Goal: Task Accomplishment & Management: Use online tool/utility

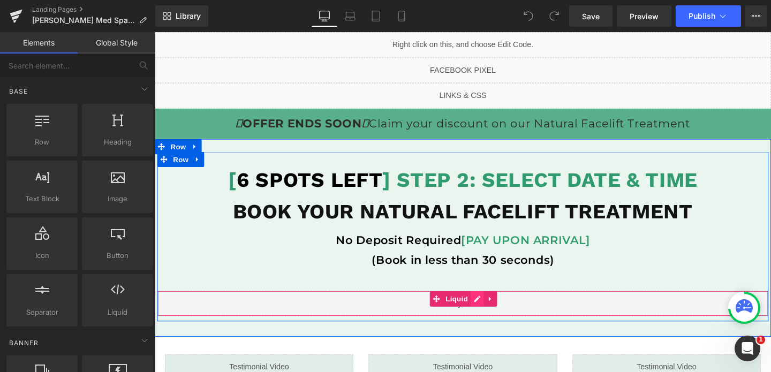
click at [491, 313] on div "Liquid" at bounding box center [478, 317] width 643 height 27
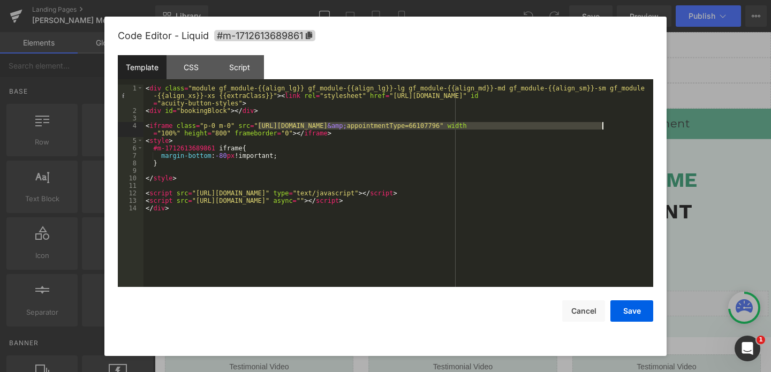
drag, startPoint x: 259, startPoint y: 124, endPoint x: 603, endPoint y: 126, distance: 343.3
click at [603, 126] on div "< div class = "module gf_module-{{align_lg}} gf_module-{{align_lg}}-lg gf_modul…" at bounding box center [399, 201] width 510 height 232
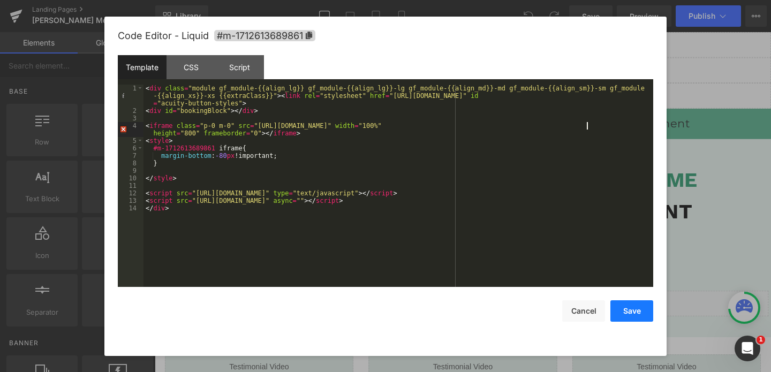
click at [628, 307] on button "Save" at bounding box center [632, 310] width 43 height 21
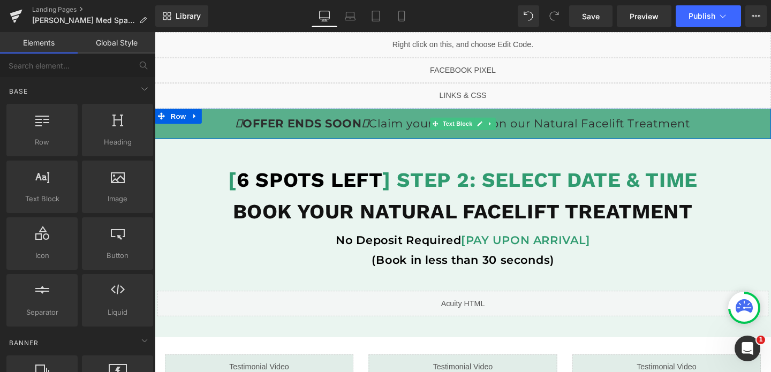
click at [620, 131] on p "OFFER ENDS SOON Claim your discount on our Natural Facelift Treatment" at bounding box center [479, 128] width 648 height 21
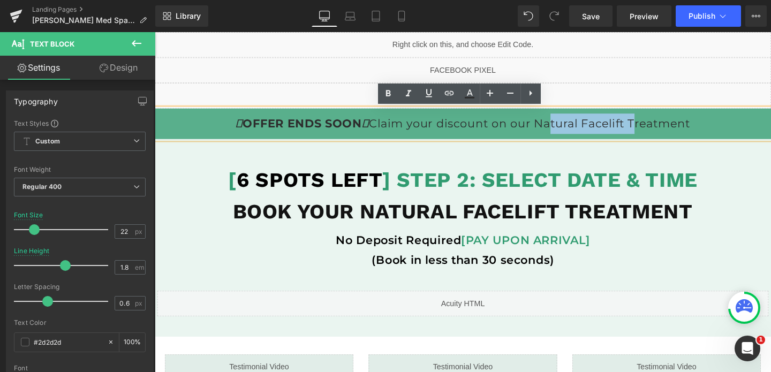
drag, startPoint x: 654, startPoint y: 129, endPoint x: 561, endPoint y: 132, distance: 93.3
click at [561, 132] on p "OFFER ENDS SOON Claim your discount on our Natural Facelift Treatment" at bounding box center [479, 128] width 648 height 21
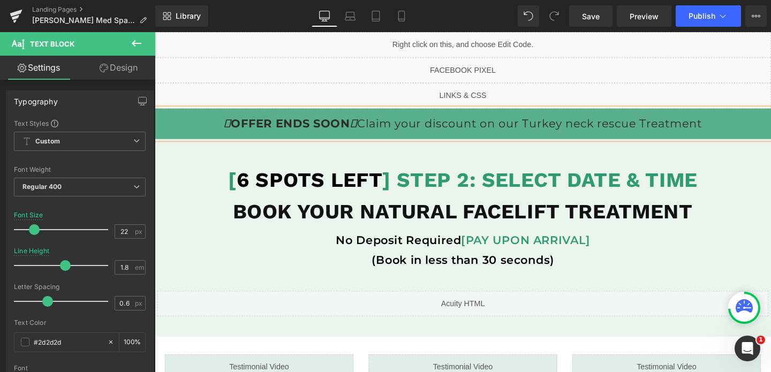
click at [598, 127] on p "OFFER ENDS SOON Claim your discount on our Turkey neck rescue Treatment" at bounding box center [479, 128] width 648 height 21
click at [634, 132] on p "OFFER ENDS SOON Claim your discount on our Turkey Neck rescue Treatment" at bounding box center [479, 128] width 648 height 21
drag, startPoint x: 665, startPoint y: 130, endPoint x: 546, endPoint y: 132, distance: 118.9
click at [546, 131] on p "OFFER ENDS SOON Claim your discount on our Turkey Neck Rescue Treatment" at bounding box center [479, 128] width 648 height 21
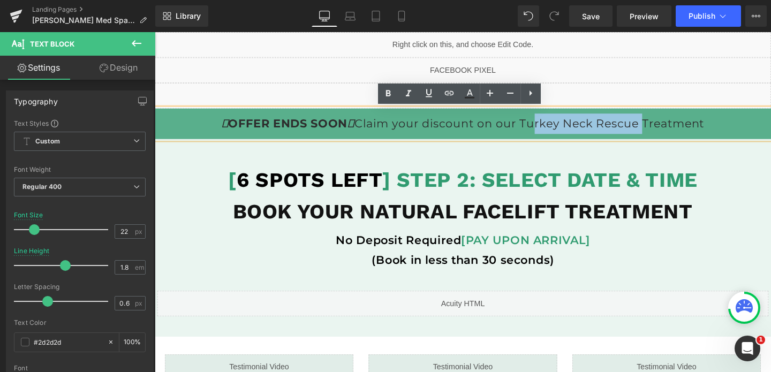
copy p "Turkey Neck Rescu"
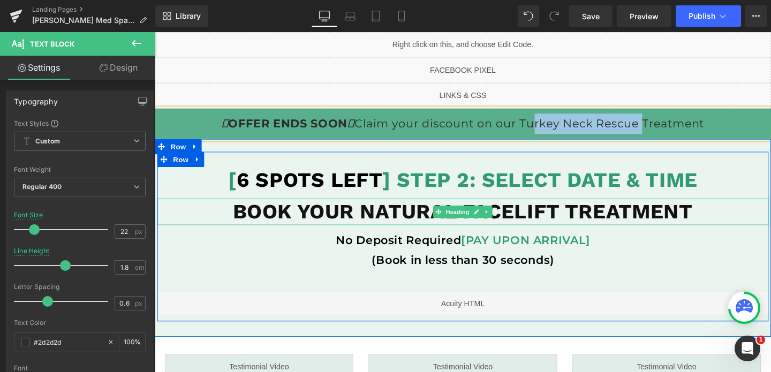
click at [558, 220] on b "BOOK YOUR NATURAL FACELIFT TREATMENT" at bounding box center [479, 220] width 484 height 25
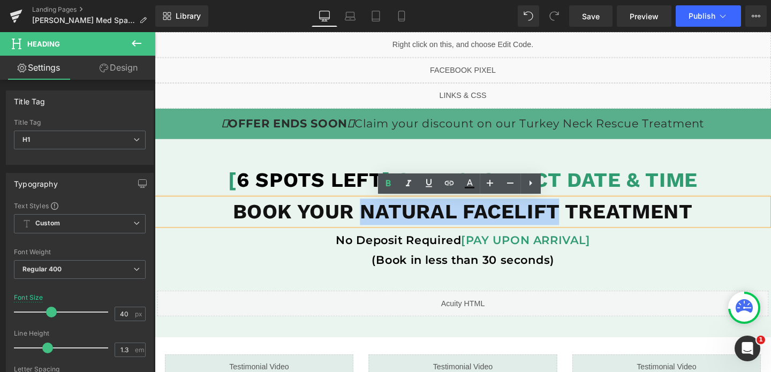
drag, startPoint x: 577, startPoint y: 221, endPoint x: 375, endPoint y: 227, distance: 202.0
click at [375, 227] on b "BOOK YOUR NATURAL FACELIFT TREATMENT" at bounding box center [479, 220] width 484 height 25
paste div
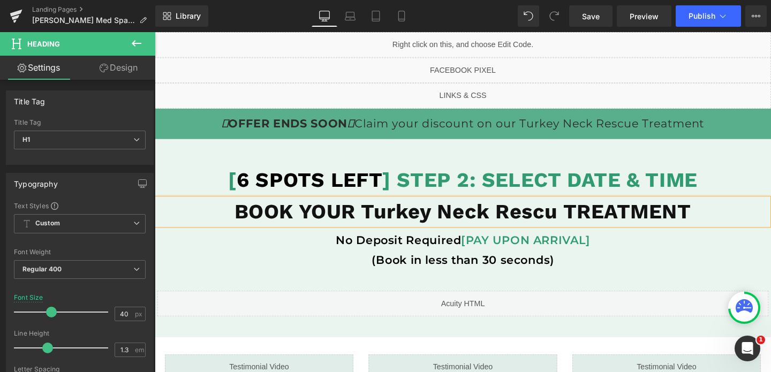
click at [564, 223] on b "BOOK YOUR Turkey Neck Rescu TREATMENT" at bounding box center [479, 220] width 480 height 25
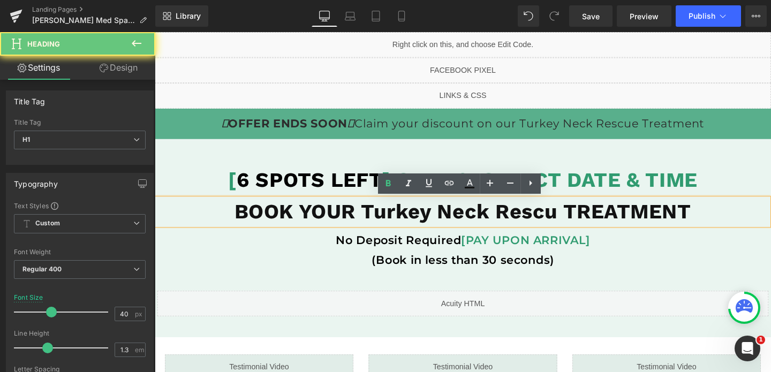
click at [564, 223] on b "BOOK YOUR Turkey Neck Rescu TREATMENT" at bounding box center [479, 220] width 480 height 25
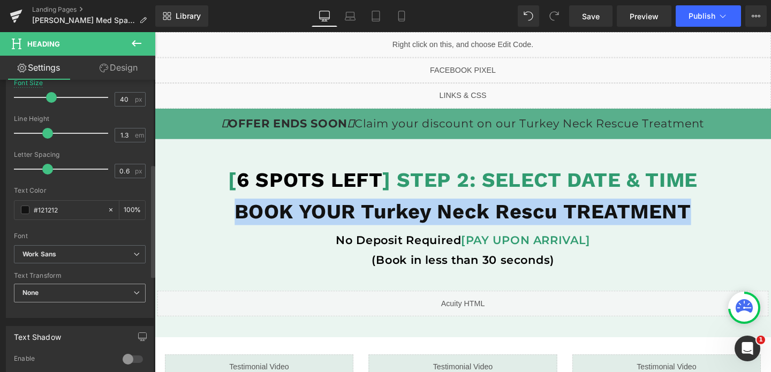
scroll to position [217, 0]
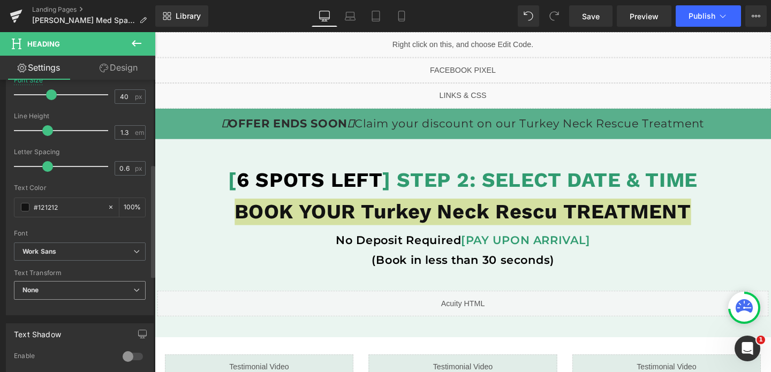
click at [54, 291] on span "None" at bounding box center [80, 290] width 132 height 19
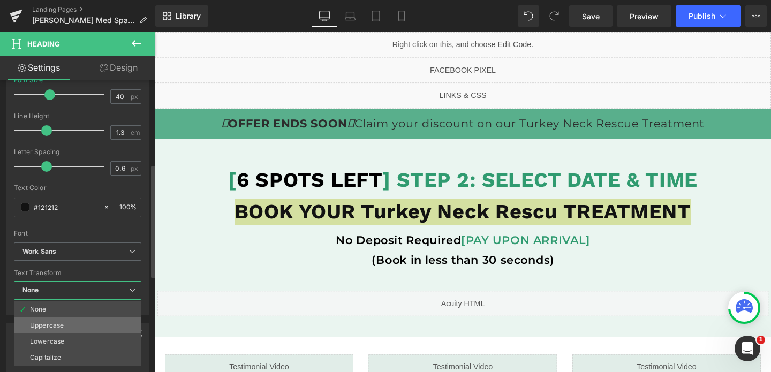
click at [59, 324] on div "Uppercase" at bounding box center [47, 325] width 34 height 7
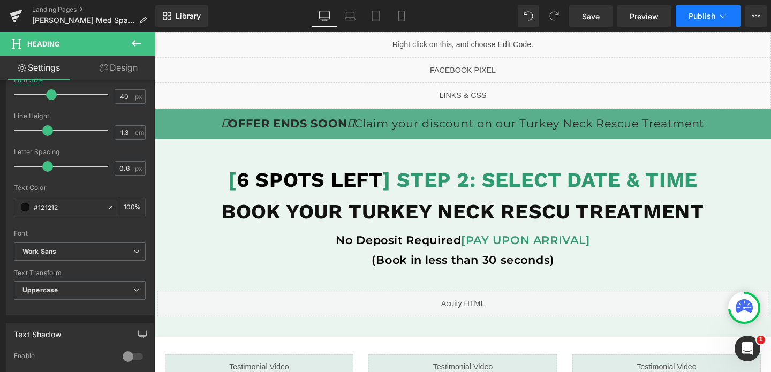
click at [692, 18] on span "Publish" at bounding box center [702, 16] width 27 height 9
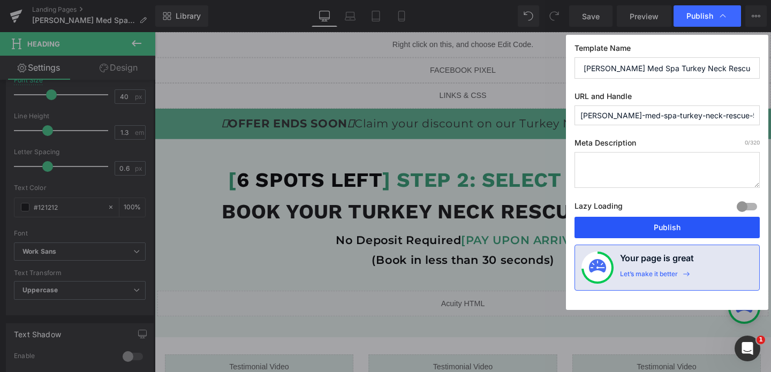
click at [625, 235] on button "Publish" at bounding box center [667, 227] width 185 height 21
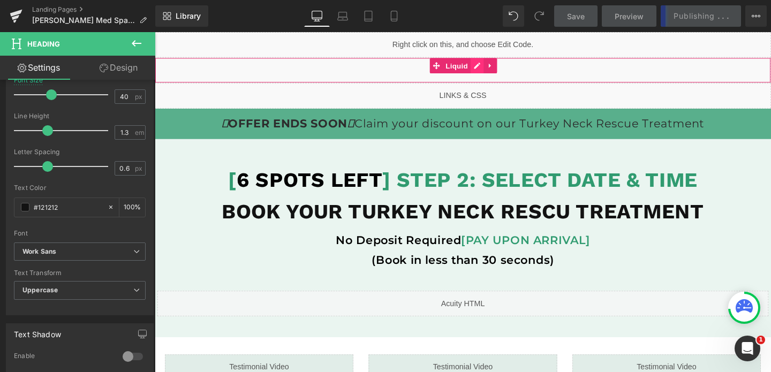
click at [494, 63] on div "Liquid" at bounding box center [479, 72] width 648 height 27
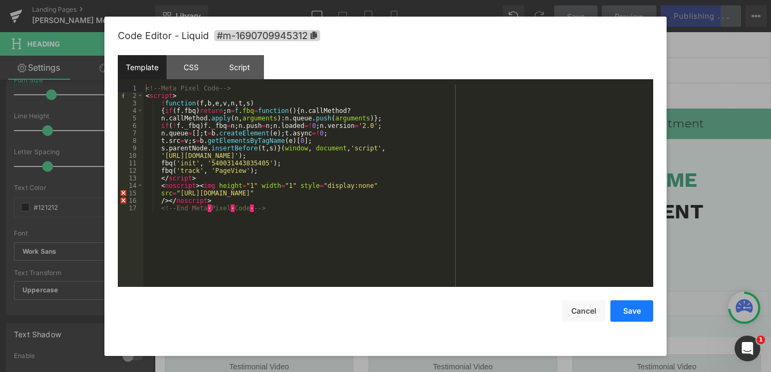
click at [634, 313] on button "Save" at bounding box center [632, 310] width 43 height 21
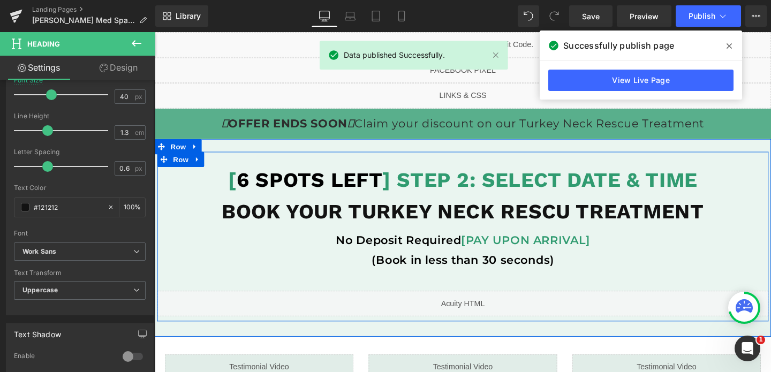
scroll to position [484, 0]
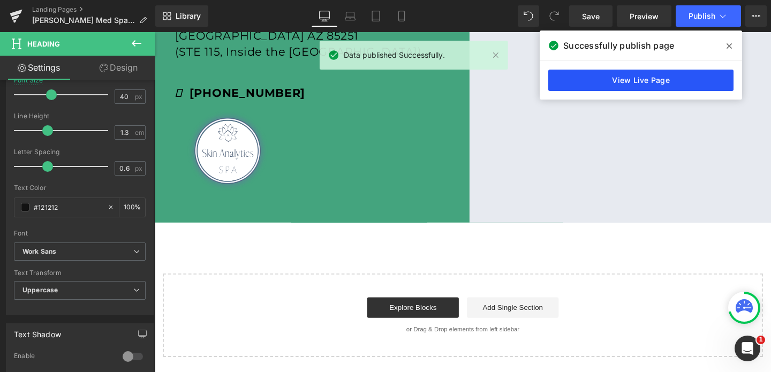
click at [614, 87] on link "View Live Page" at bounding box center [640, 80] width 185 height 21
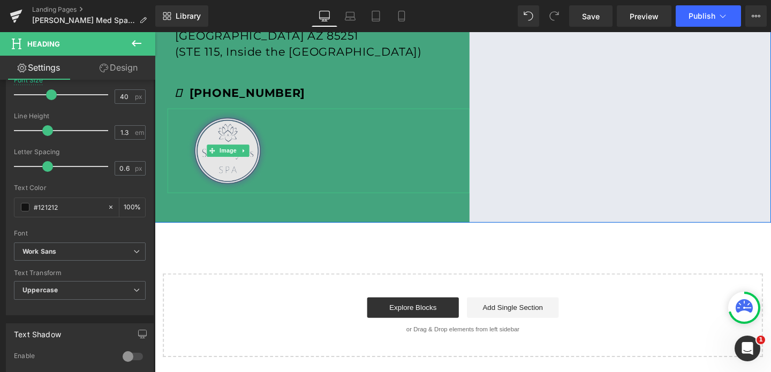
click at [238, 117] on img at bounding box center [231, 156] width 127 height 89
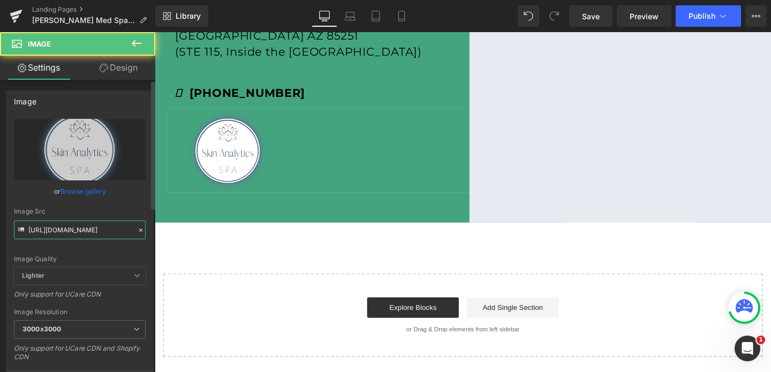
click at [68, 227] on input "https://cdn.shopify.com/s/files/1/0570/4895/7112/files/Skin_Analytics_Logo_3000…" at bounding box center [80, 230] width 132 height 19
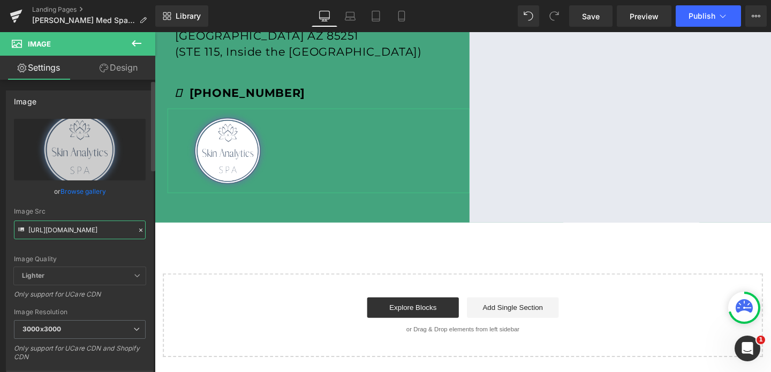
click at [68, 227] on input "https://cdn.shopify.com/s/files/1/0570/4895/7112/files/Skin_Analytics_Logo_3000…" at bounding box center [80, 230] width 132 height 19
paste input "lacan_medspa_logo_3000x3000.png?v=1708009215"
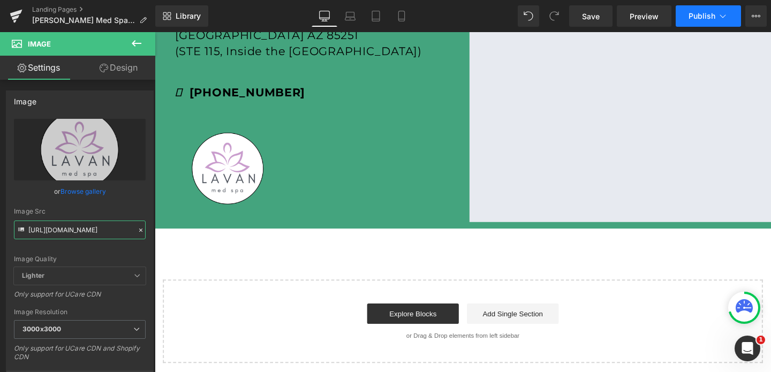
type input "https://cdn.shopify.com/s/files/1/0570/4895/7112/files/lacan_medspa_logo_3000x3…"
click at [691, 22] on button "Publish" at bounding box center [708, 15] width 65 height 21
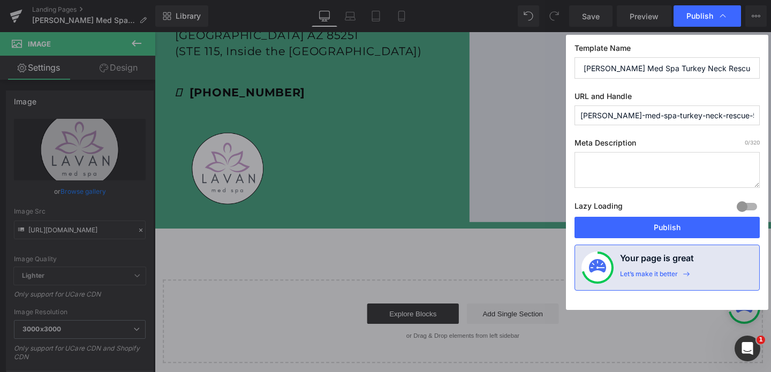
scroll to position [0, 0]
click at [663, 239] on div "Template Name Lavan Med Spa Turkey Neck Rescue $59.95 DTB-2 URL and Handle lava…" at bounding box center [667, 172] width 202 height 275
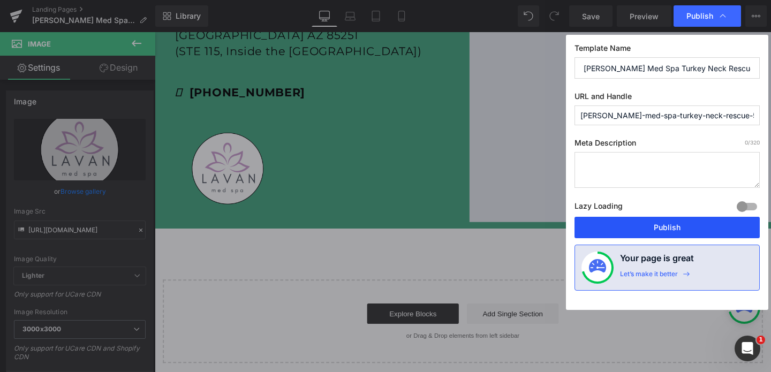
click at [670, 223] on button "Publish" at bounding box center [667, 227] width 185 height 21
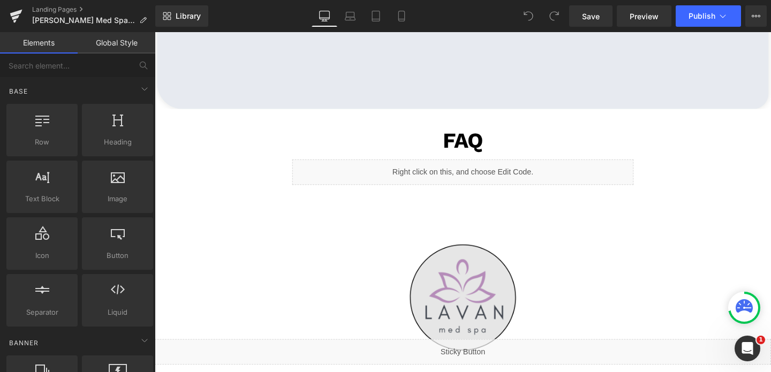
scroll to position [2575, 0]
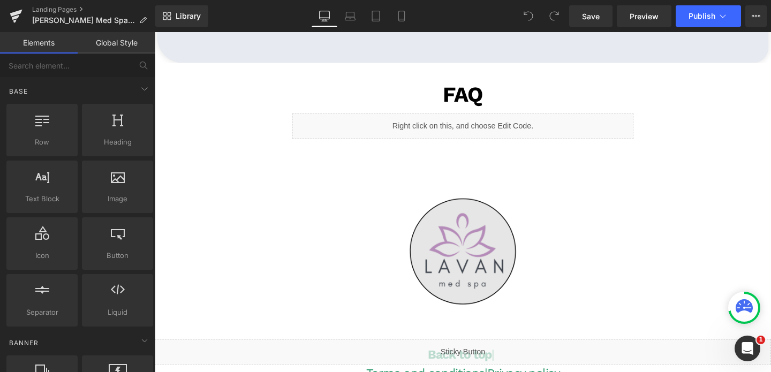
click at [460, 241] on img at bounding box center [479, 263] width 188 height 188
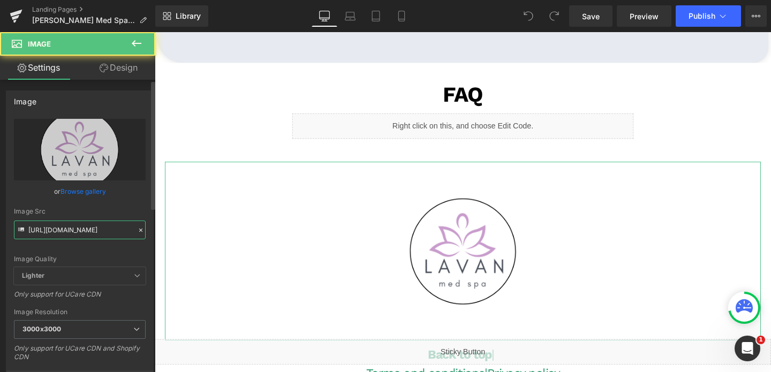
click at [85, 238] on input "https://cdn.shopify.com/s/files/1/0570/4895/7112/files/lacan_medspa_logo_3000x3…" at bounding box center [80, 230] width 132 height 19
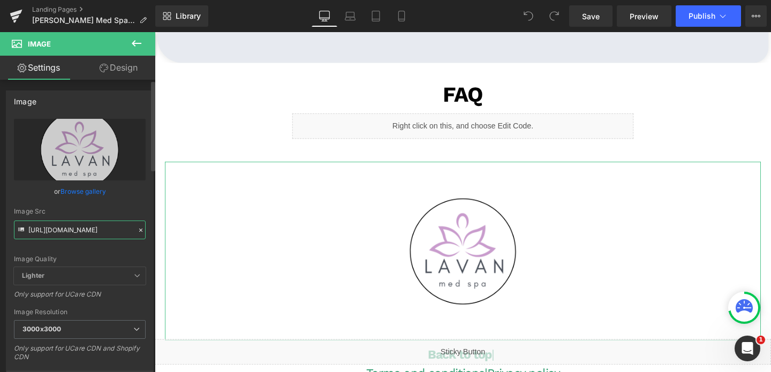
click at [85, 238] on input "https://cdn.shopify.com/s/files/1/0570/4895/7112/files/lacan_medspa_logo_3000x3…" at bounding box center [80, 230] width 132 height 19
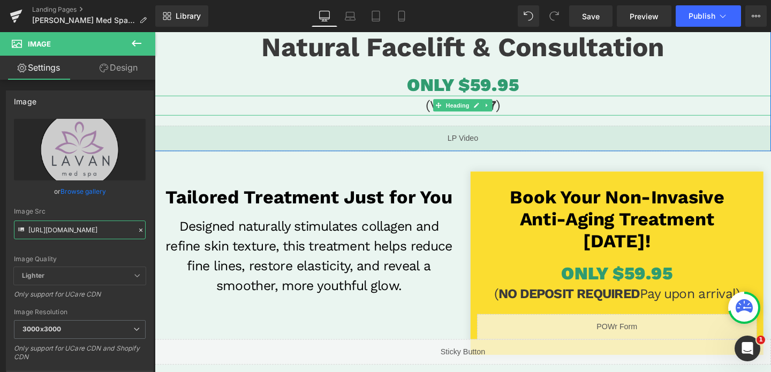
scroll to position [163, 0]
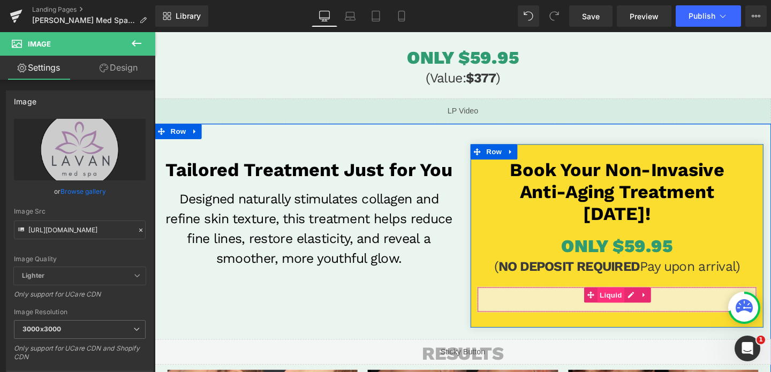
click at [645, 316] on span "Liquid" at bounding box center [634, 308] width 29 height 16
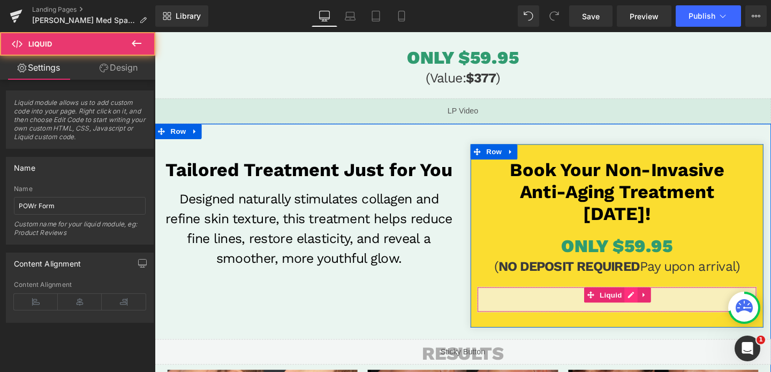
click at [656, 310] on div "Liquid" at bounding box center [641, 313] width 294 height 27
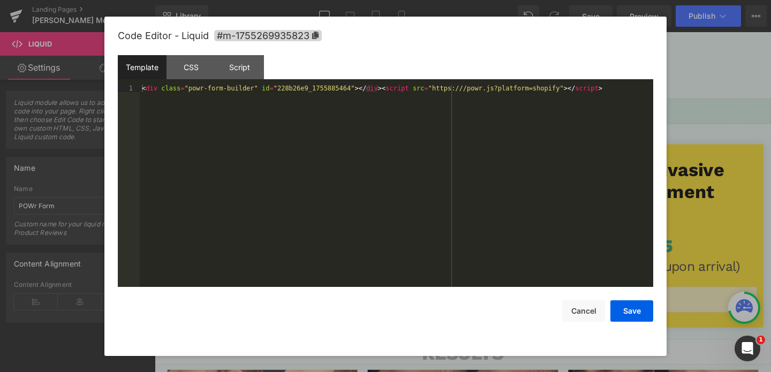
click at [303, 91] on div "< div class = "powr-form-builder" id = "228b26e9_1755885464" > </ div > < scrip…" at bounding box center [397, 193] width 514 height 217
click at [625, 323] on div "Code Editor - Liquid #m-1755269935823 Template CSS Script Data 1 < div class = …" at bounding box center [386, 187] width 536 height 340
click at [630, 312] on button "Save" at bounding box center [632, 310] width 43 height 21
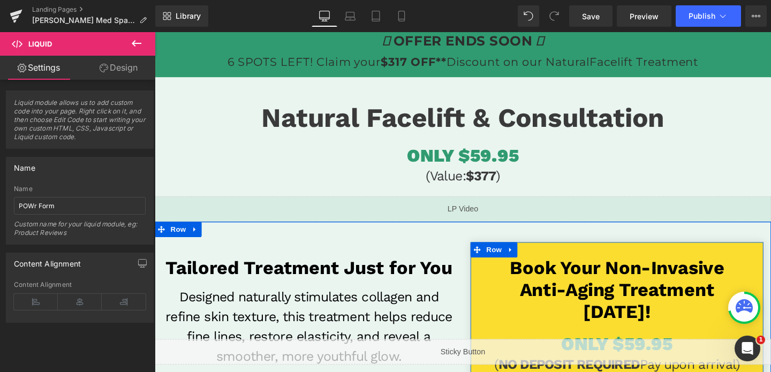
scroll to position [28, 0]
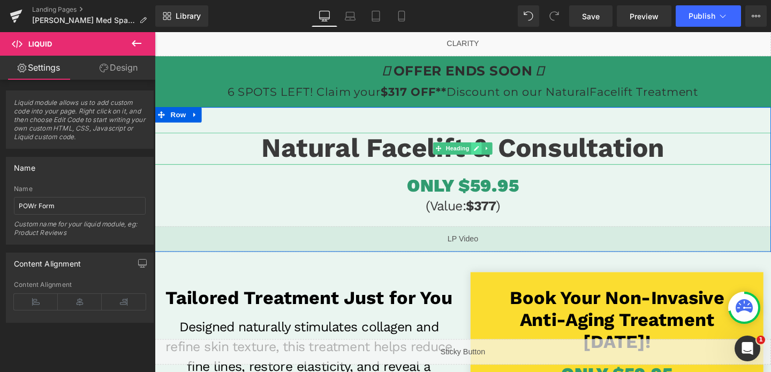
click at [492, 152] on icon at bounding box center [493, 154] width 6 height 6
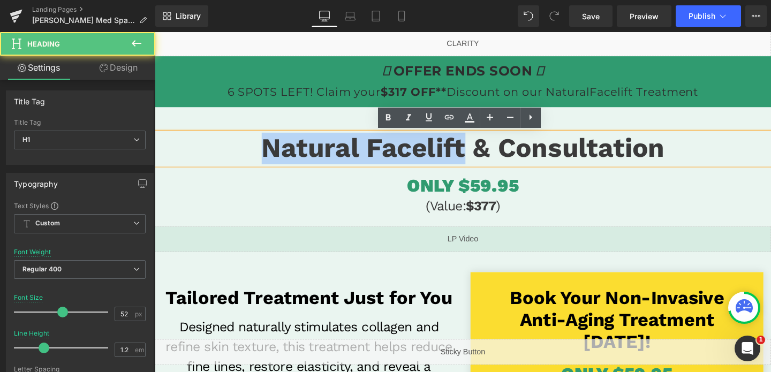
drag, startPoint x: 478, startPoint y: 154, endPoint x: 276, endPoint y: 159, distance: 202.5
click at [276, 159] on span "Natural Facelift & Consultation" at bounding box center [479, 154] width 424 height 33
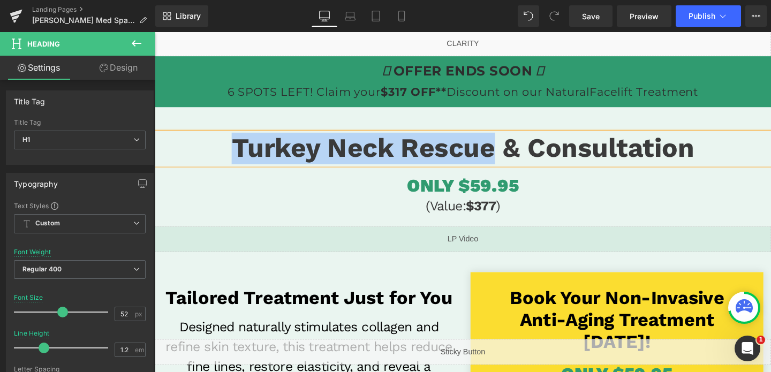
drag, startPoint x: 510, startPoint y: 155, endPoint x: 240, endPoint y: 160, distance: 270.5
click at [240, 160] on span "Turkey Neck Rescue & Consultation" at bounding box center [479, 154] width 486 height 33
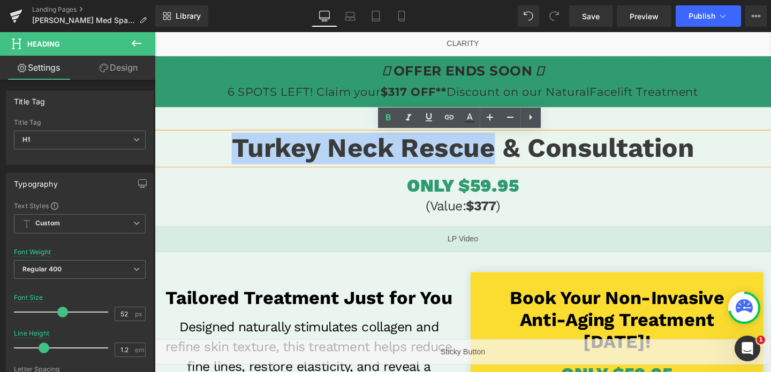
copy span "Turkey Neck Rescue"
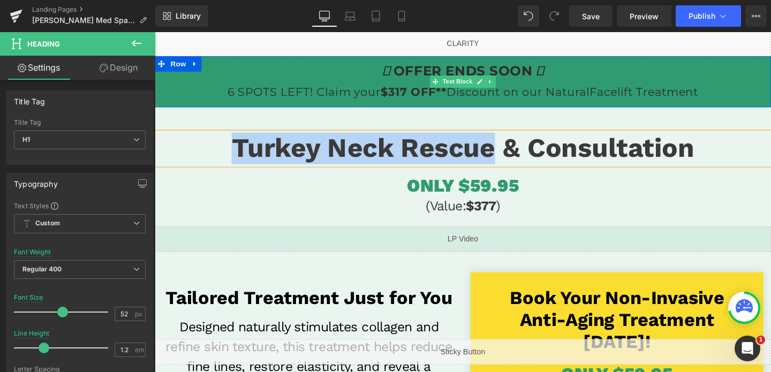
click at [598, 96] on p "OFFER ENDS SOON 6 SPOTS LEFT! Claim your $317 OFF** Discount on our NaturalFace…" at bounding box center [479, 84] width 648 height 43
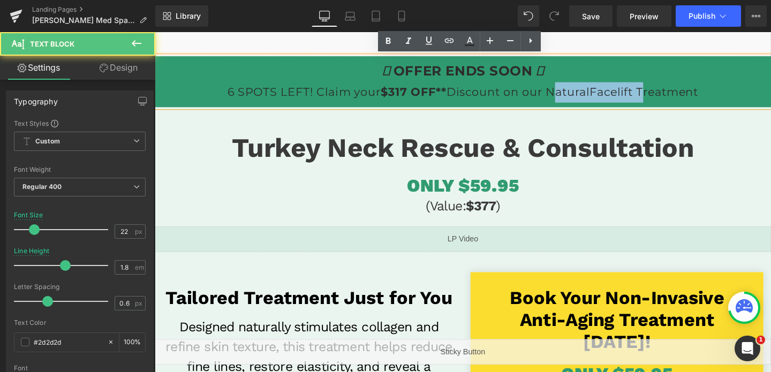
drag, startPoint x: 664, startPoint y: 95, endPoint x: 571, endPoint y: 97, distance: 92.7
click at [571, 97] on p "OFFER ENDS SOON 6 SPOTS LEFT! Claim your $317 OFF** Discount on our NaturalFace…" at bounding box center [479, 84] width 648 height 43
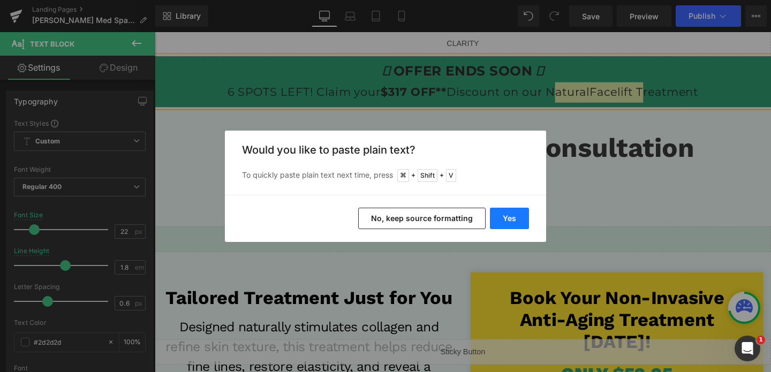
click at [494, 222] on button "Yes" at bounding box center [509, 218] width 39 height 21
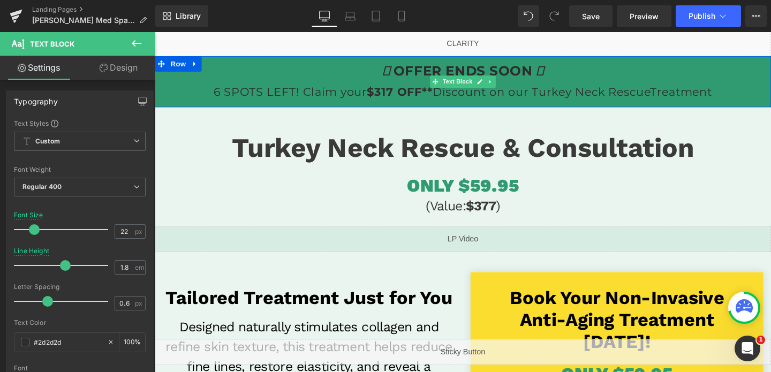
click at [680, 97] on p "OFFER ENDS SOON 6 SPOTS LEFT! Claim your $317 OFF** Discount on our Turkey Neck…" at bounding box center [479, 84] width 648 height 43
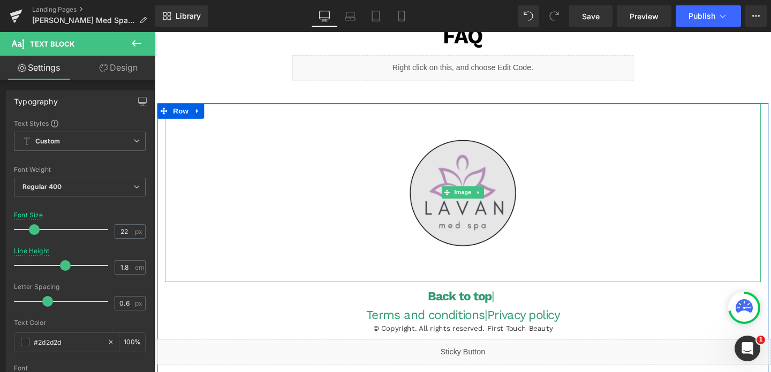
scroll to position [2609, 0]
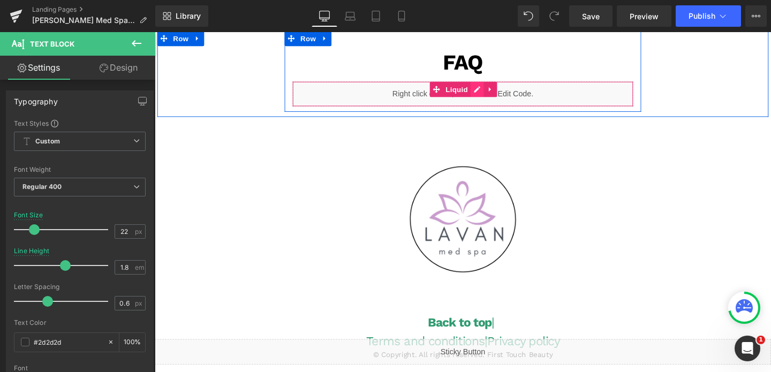
click at [495, 93] on div "Liquid" at bounding box center [478, 97] width 359 height 27
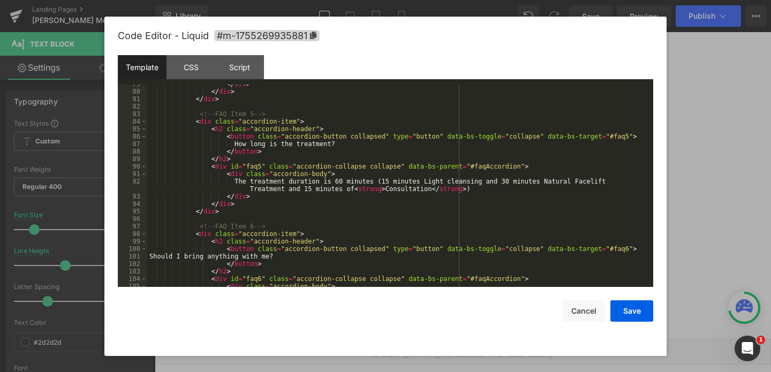
scroll to position [619, 0]
drag, startPoint x: 551, startPoint y: 181, endPoint x: 617, endPoint y: 179, distance: 65.9
click at [617, 179] on div "</ div > </ div > </ div > <!-- FAQ Item 5 --> < div class = "accordion-item" >…" at bounding box center [398, 188] width 502 height 217
click at [636, 304] on button "Save" at bounding box center [632, 310] width 43 height 21
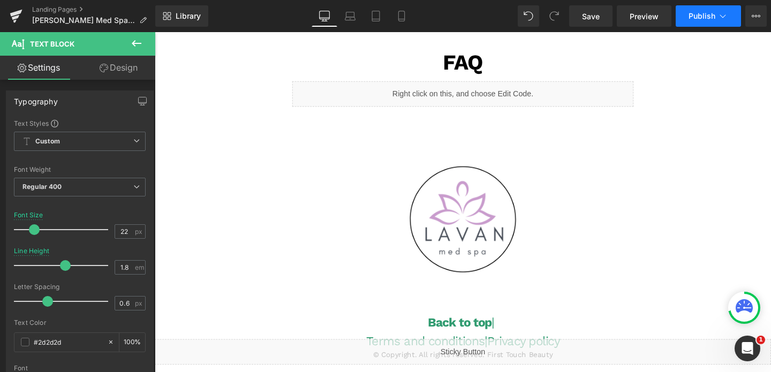
click at [710, 9] on button "Publish" at bounding box center [708, 15] width 65 height 21
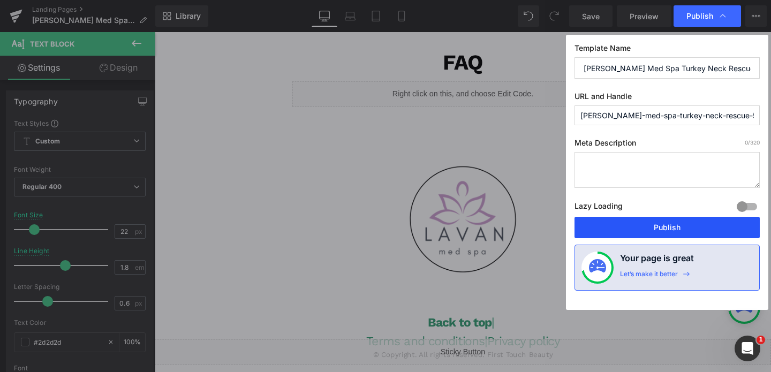
click at [634, 224] on button "Publish" at bounding box center [667, 227] width 185 height 21
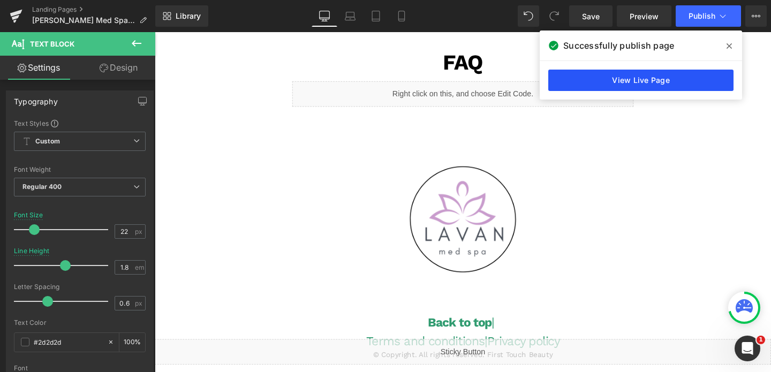
click at [623, 81] on link "View Live Page" at bounding box center [640, 80] width 185 height 21
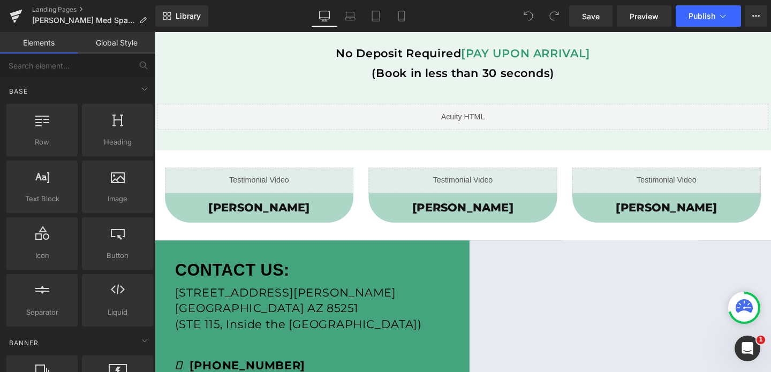
scroll to position [484, 0]
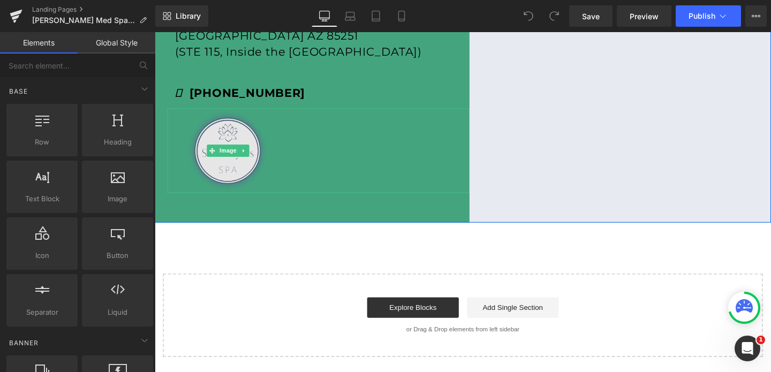
click at [245, 129] on img at bounding box center [231, 156] width 127 height 89
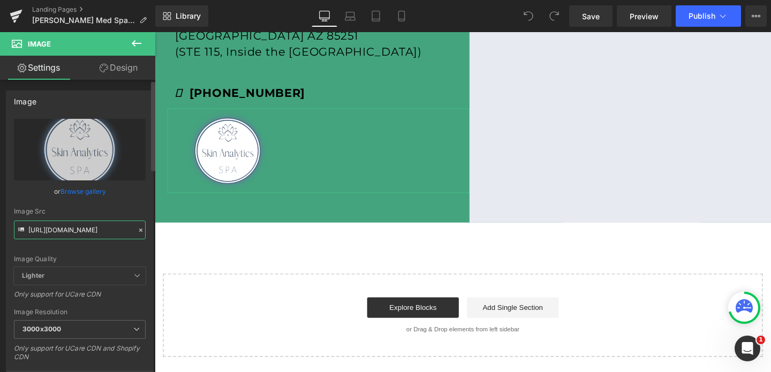
click at [85, 229] on input "https://cdn.shopify.com/s/files/1/0570/4895/7112/files/Skin_Analytics_Logo_3000…" at bounding box center [80, 230] width 132 height 19
paste input "lacan_medspa_logo_3000x3000.png?v=1708009215"
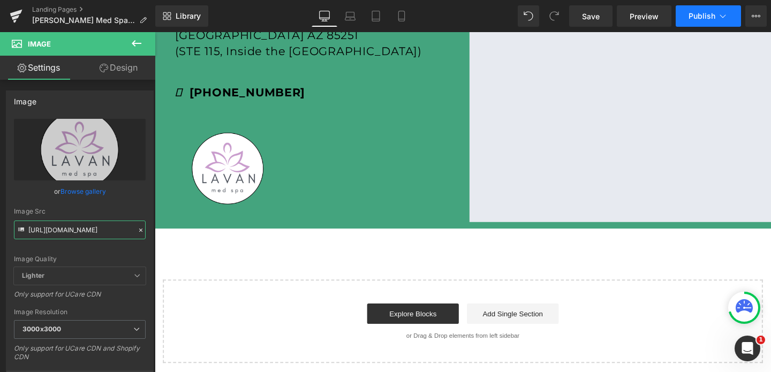
type input "[URL][DOMAIN_NAME]"
click at [703, 16] on span "Publish" at bounding box center [702, 16] width 27 height 9
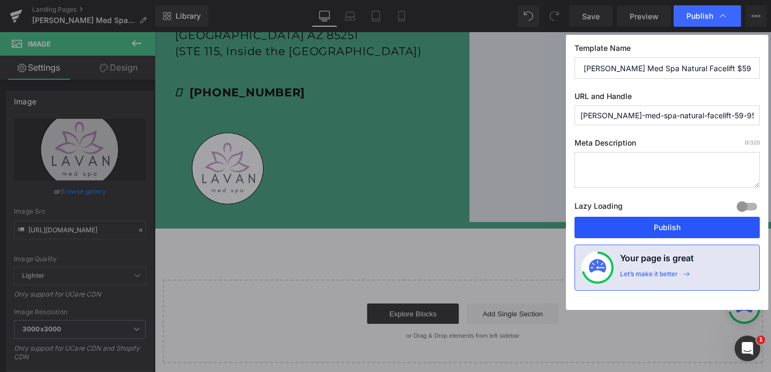
click at [641, 235] on button "Publish" at bounding box center [667, 227] width 185 height 21
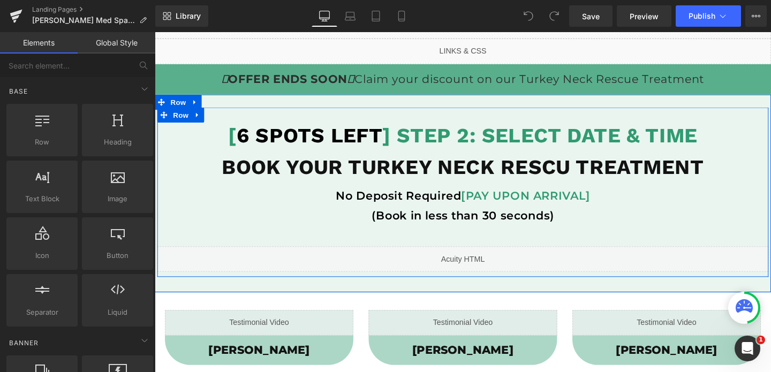
scroll to position [56, 0]
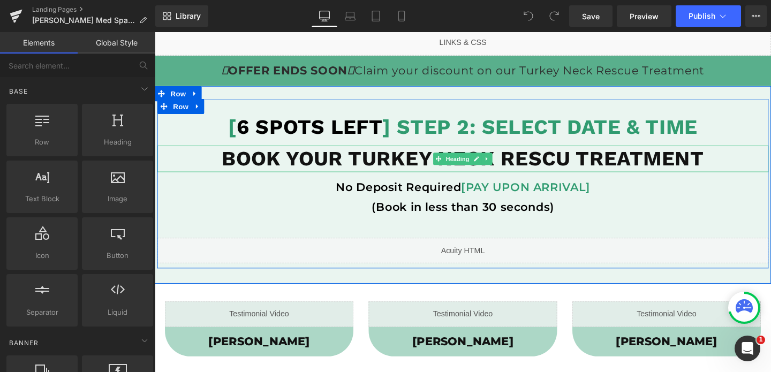
click at [591, 163] on b "BOOK YOUR Turkey Neck Rescu TREATMENT" at bounding box center [478, 165] width 507 height 25
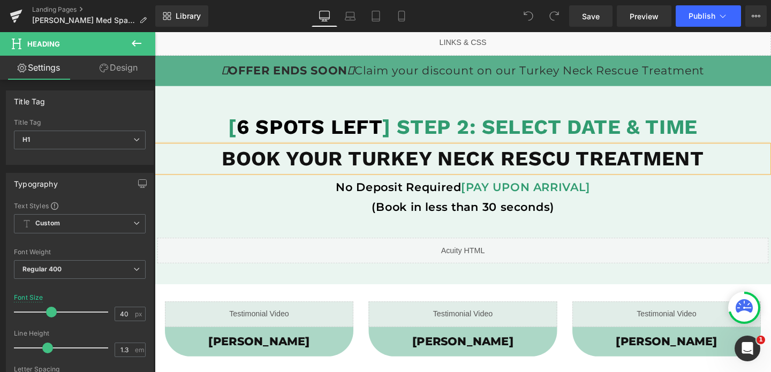
click at [591, 163] on b "BOOK YOUR Turkey Neck Rescu TREATMENT" at bounding box center [478, 165] width 507 height 25
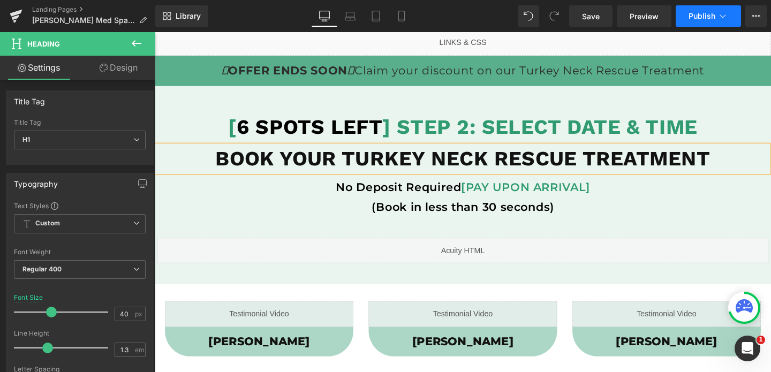
click at [706, 21] on button "Publish" at bounding box center [708, 15] width 65 height 21
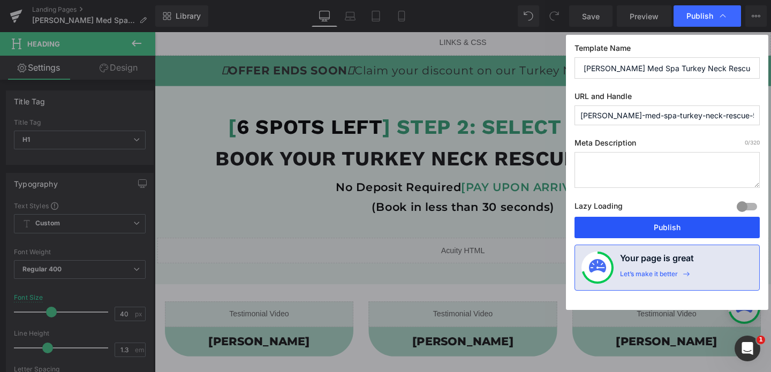
click at [658, 223] on button "Publish" at bounding box center [667, 227] width 185 height 21
